Goal: Information Seeking & Learning: Learn about a topic

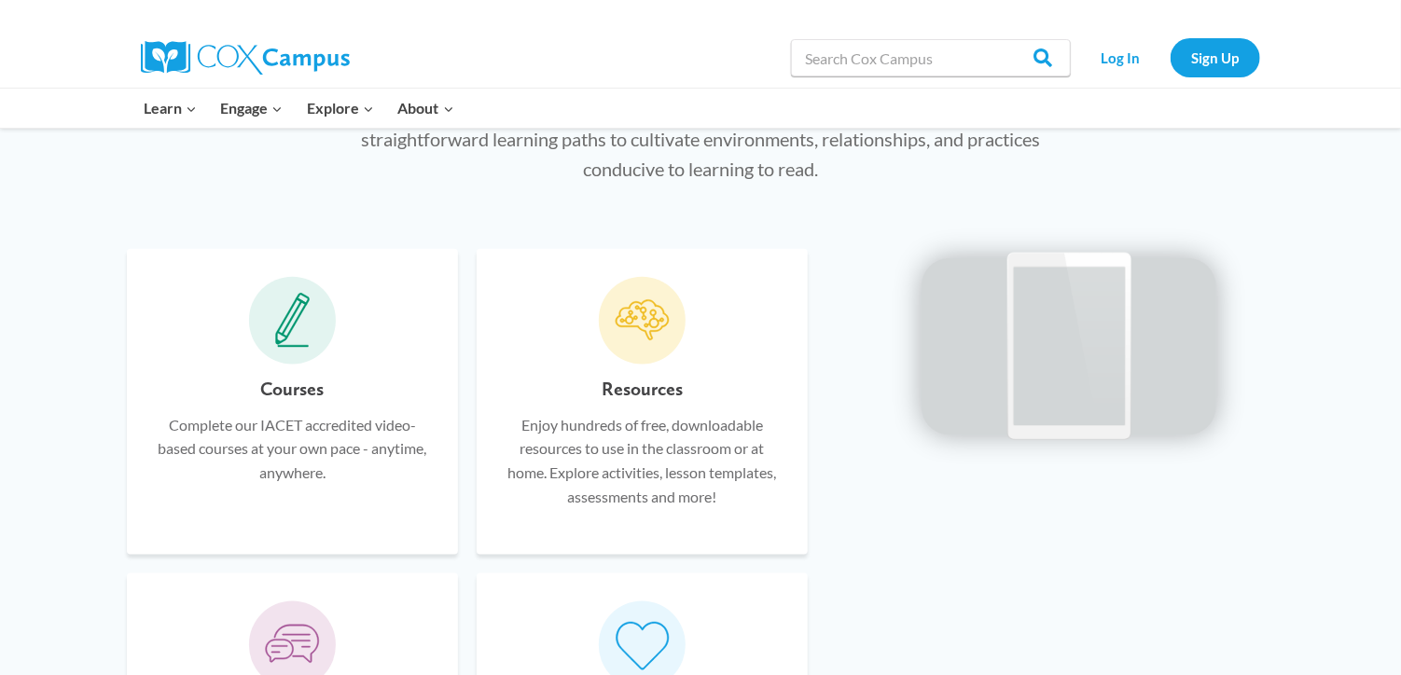
scroll to position [881, 0]
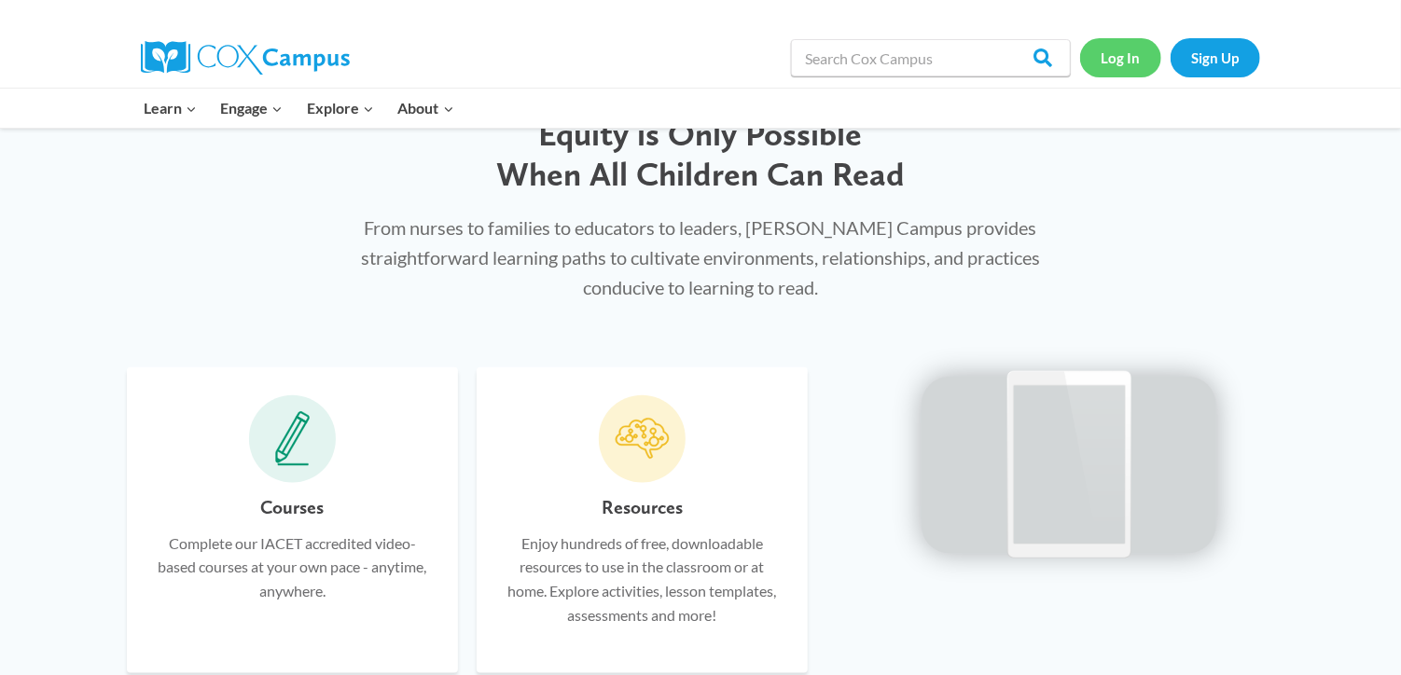
click at [1108, 43] on link "Log In" at bounding box center [1120, 57] width 81 height 38
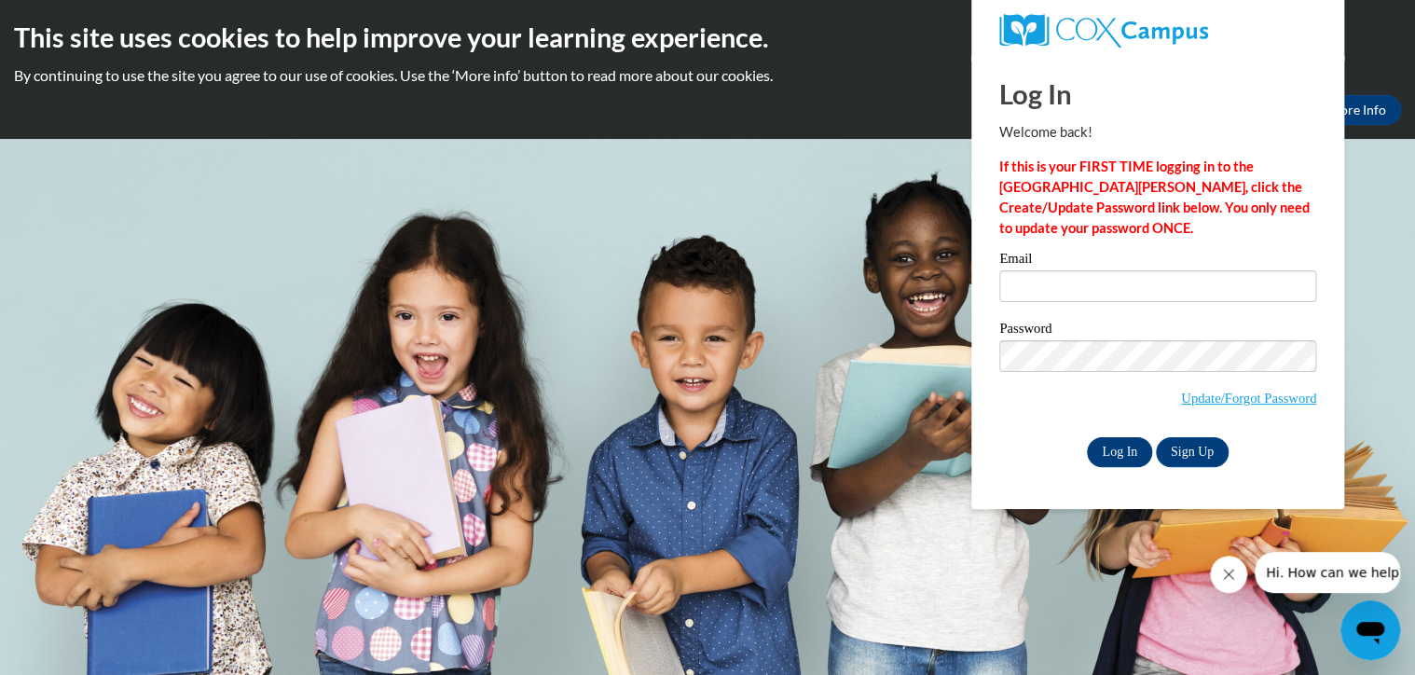
type input "reynoldsbritany@yahoo.com"
click at [1100, 444] on input "Log In" at bounding box center [1119, 452] width 65 height 30
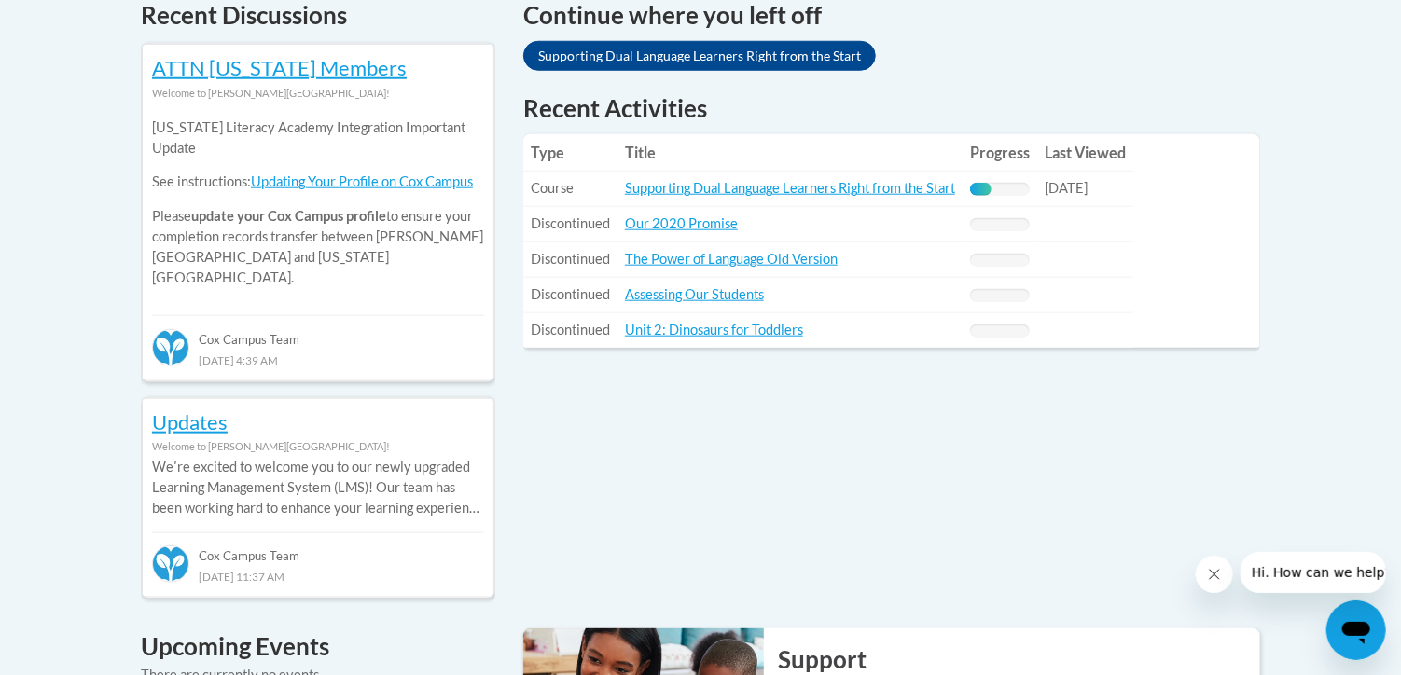
scroll to position [839, 0]
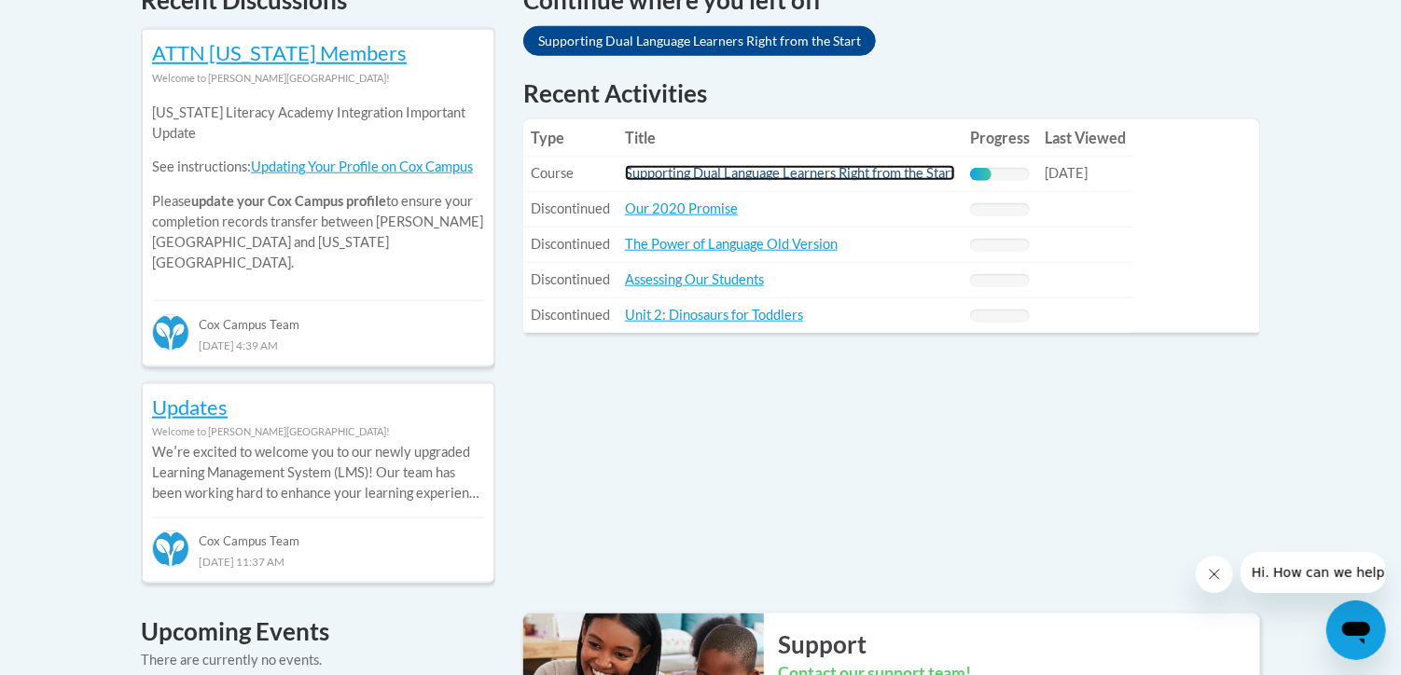
click at [881, 178] on link "Supporting Dual Language Learners Right from the Start" at bounding box center [790, 173] width 330 height 16
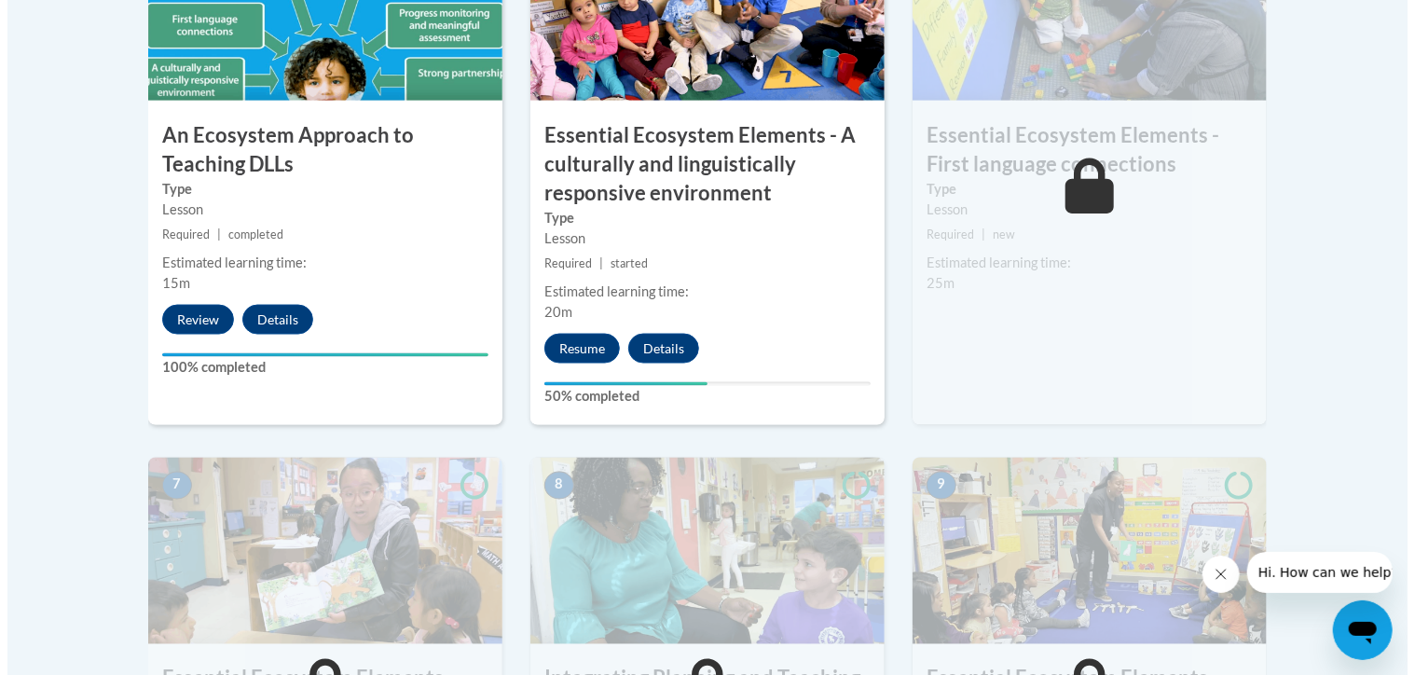
scroll to position [1317, 0]
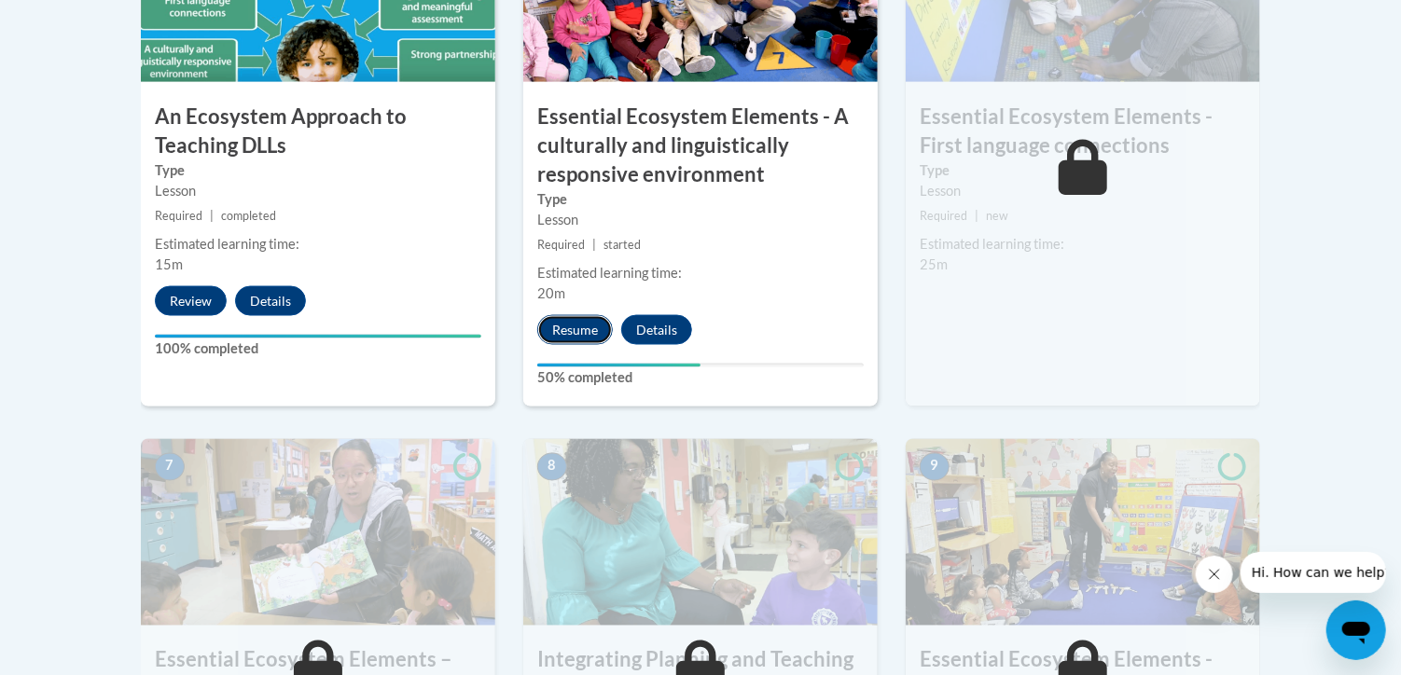
click at [569, 330] on button "Resume" at bounding box center [575, 330] width 76 height 30
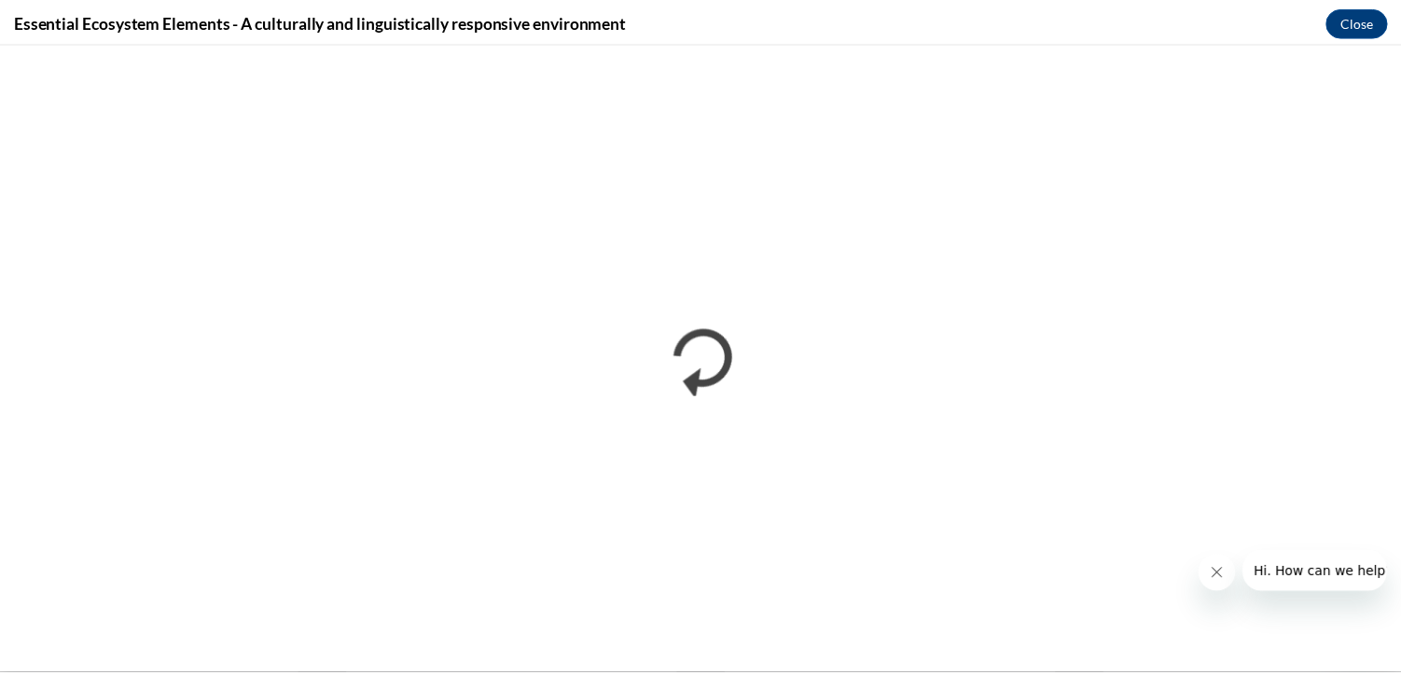
scroll to position [0, 0]
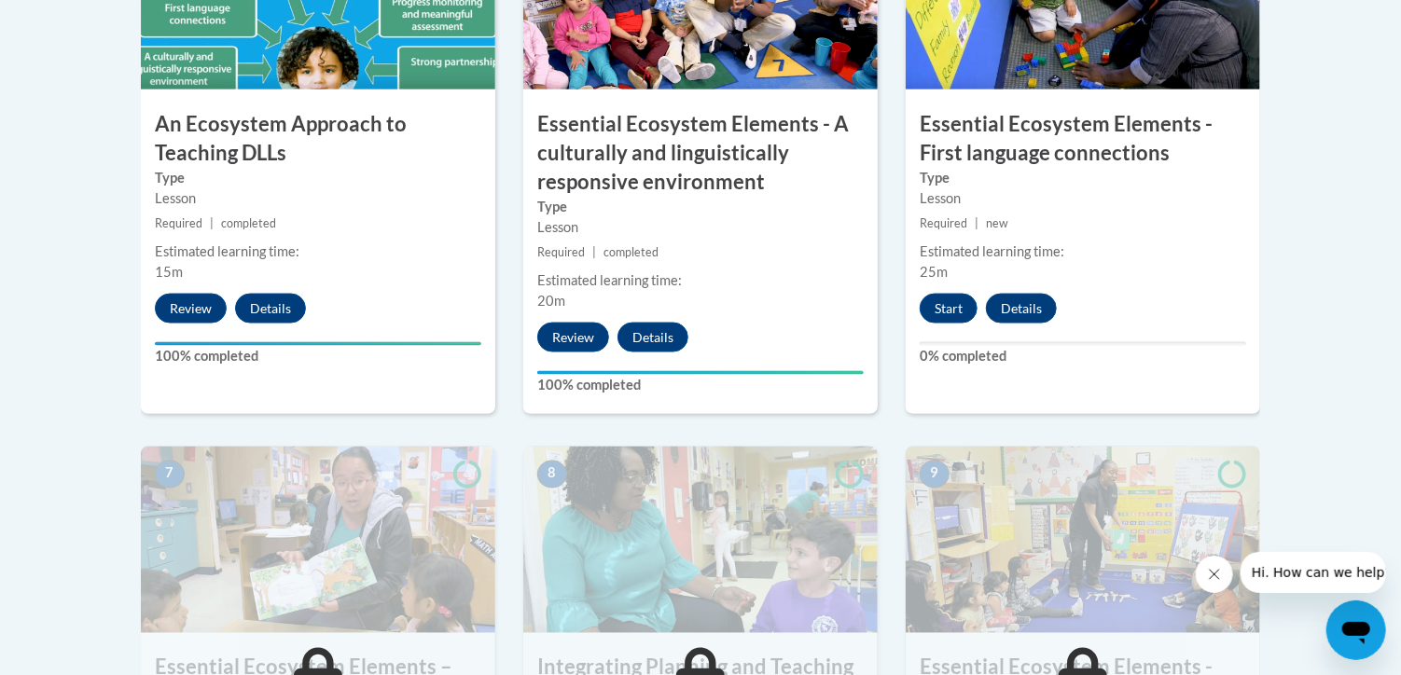
scroll to position [1284, 0]
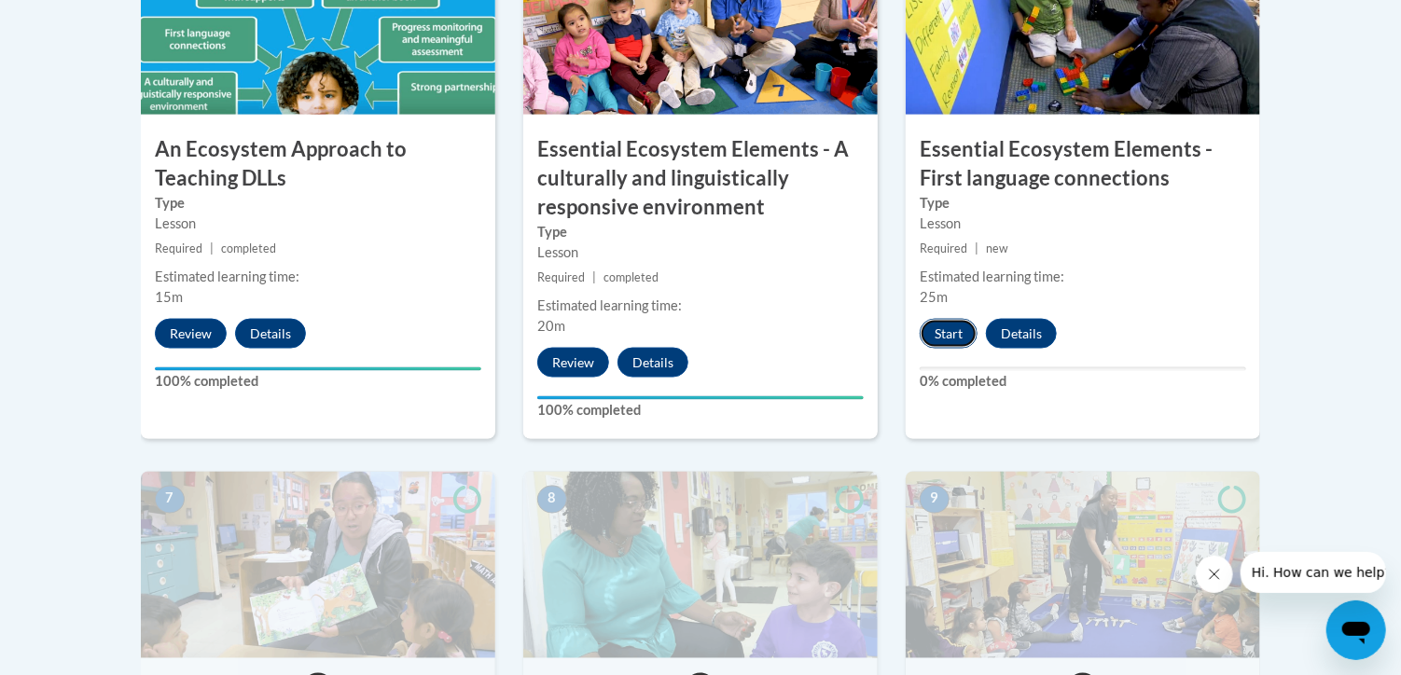
click at [947, 330] on button "Start" at bounding box center [948, 334] width 58 height 30
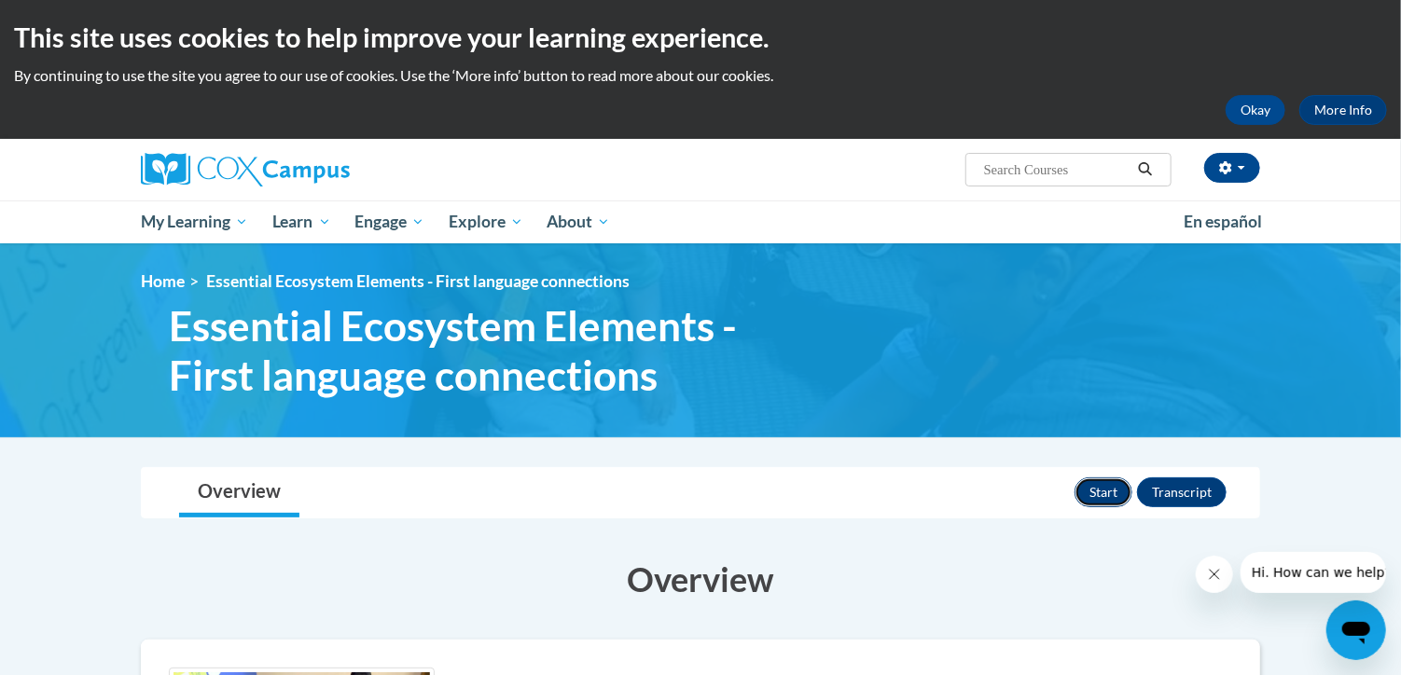
click at [1101, 492] on button "Start" at bounding box center [1103, 492] width 58 height 30
